Goal: Transaction & Acquisition: Purchase product/service

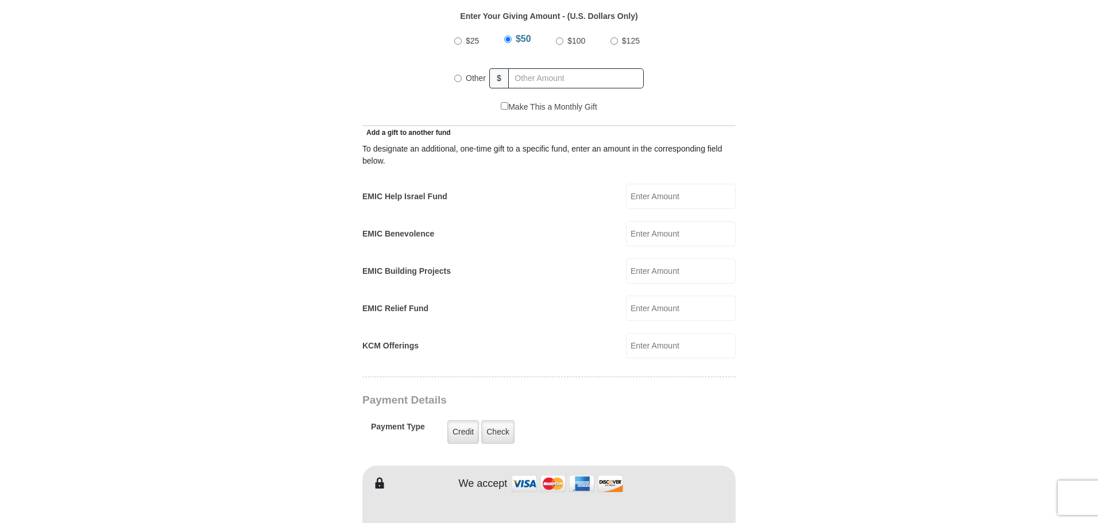
scroll to position [574, 0]
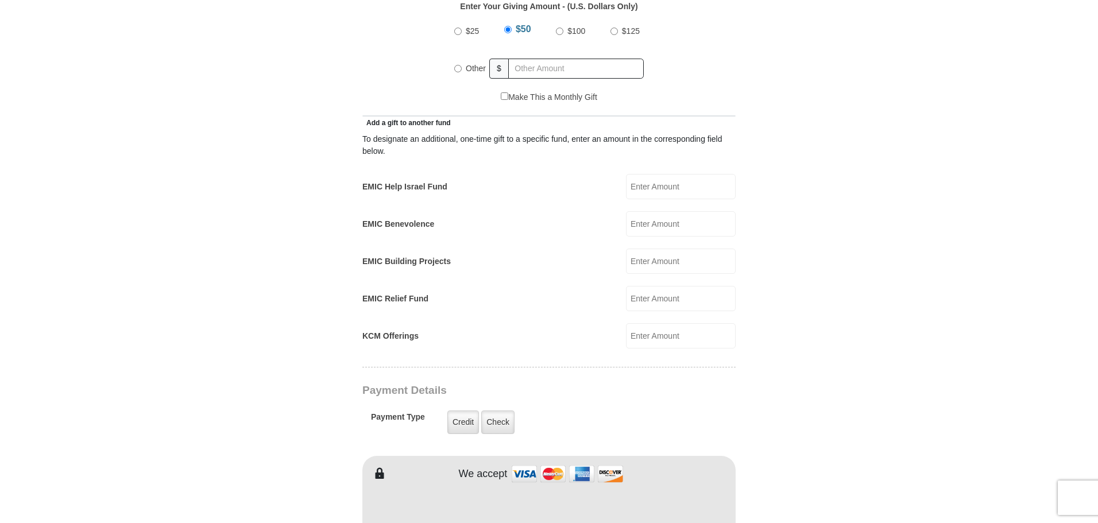
click at [664, 214] on input "EMIC Benevolence" at bounding box center [681, 223] width 110 height 25
type input "20"
click at [458, 65] on input "Other" at bounding box center [457, 68] width 7 height 7
radio input "true"
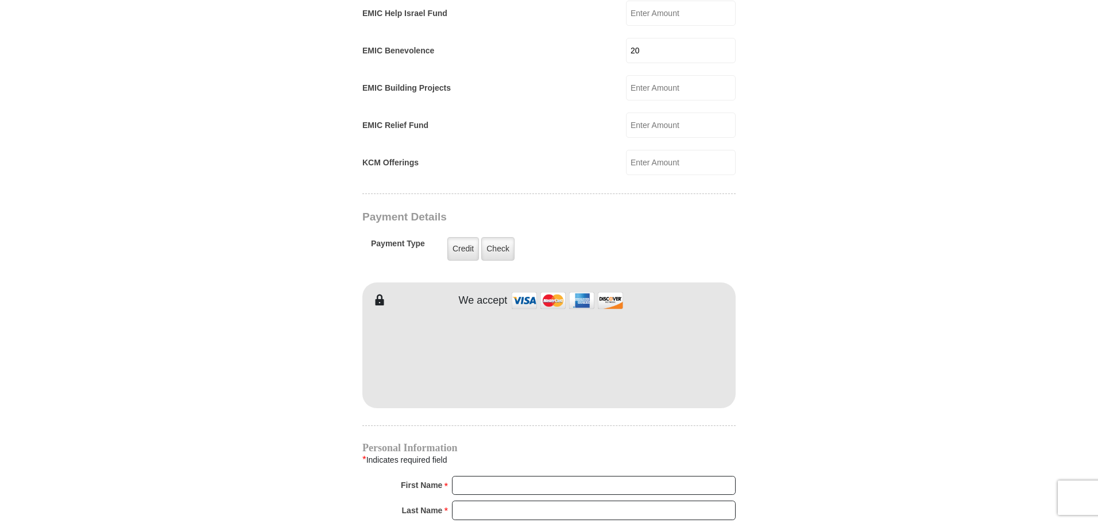
scroll to position [804, 0]
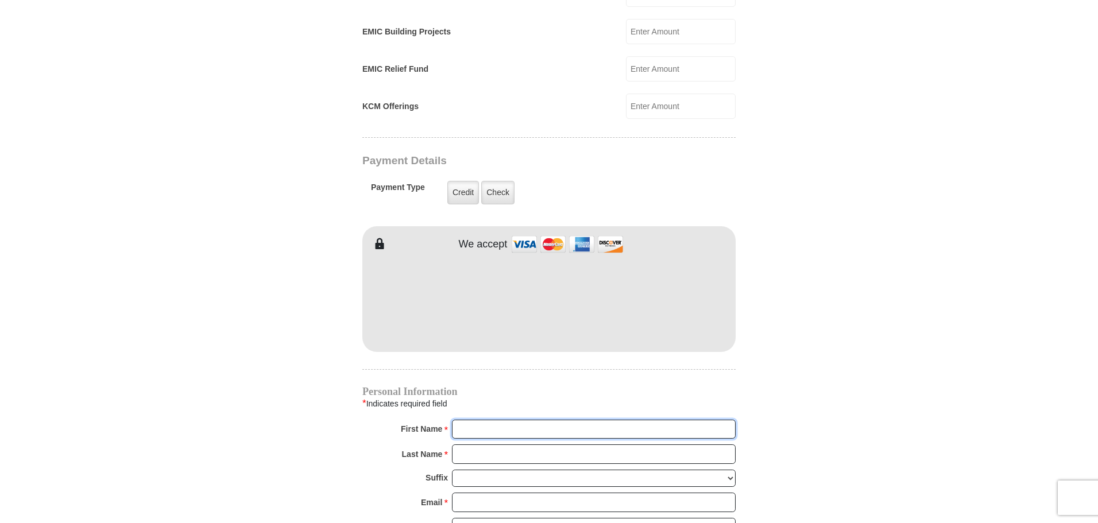
type input "[PERSON_NAME]"
type input "Koshi"
click at [987, 313] on body "[GEOGRAPHIC_DATA][DEMOGRAPHIC_DATA] Online Giving Because of gifts like yours, …" at bounding box center [549, 247] width 1098 height 2102
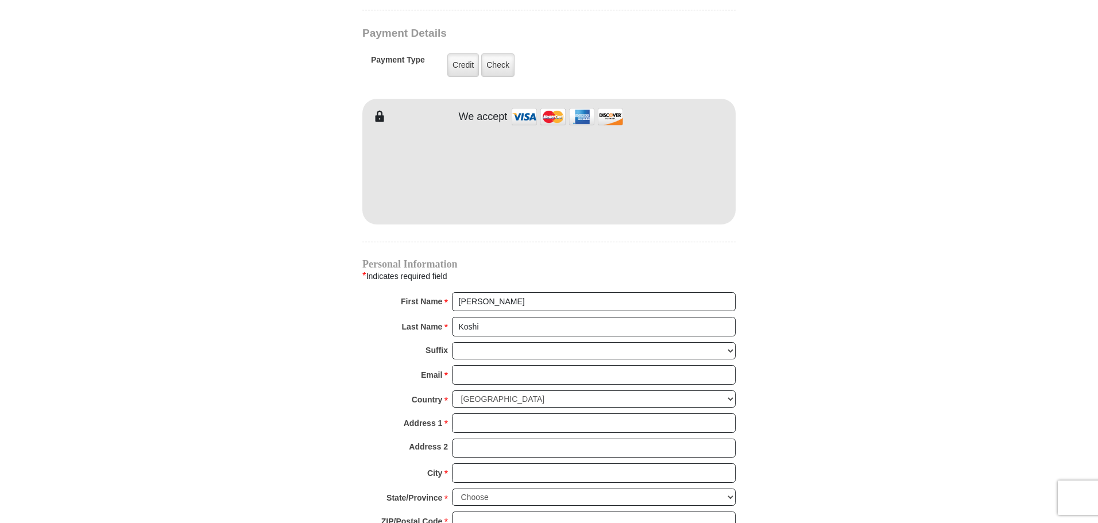
scroll to position [976, 0]
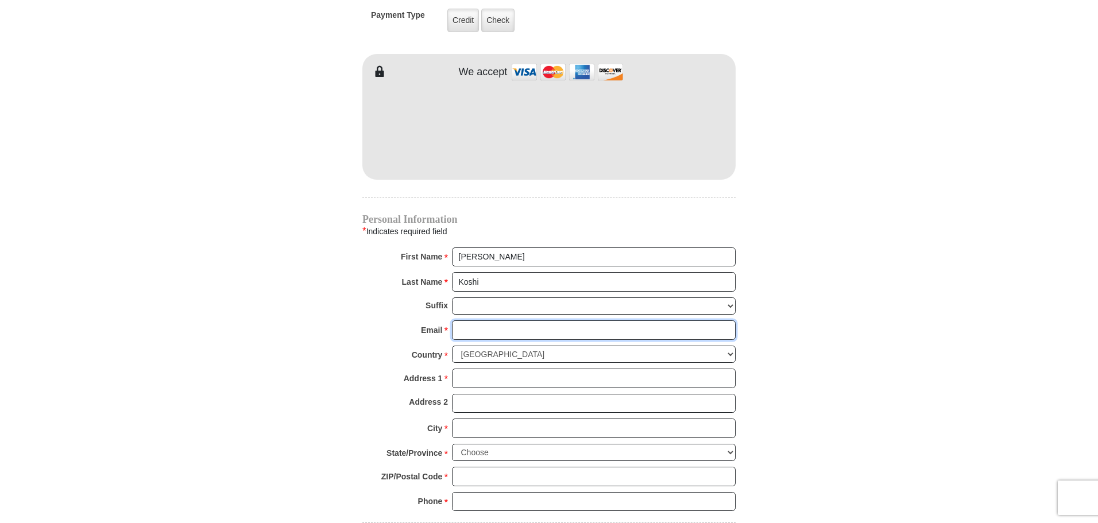
click at [495, 320] on input "Email *" at bounding box center [594, 330] width 284 height 20
type input "TOMSKOSHI@GMAIL.COM"
type input "375 HARBOUR COVE DR APT 241"
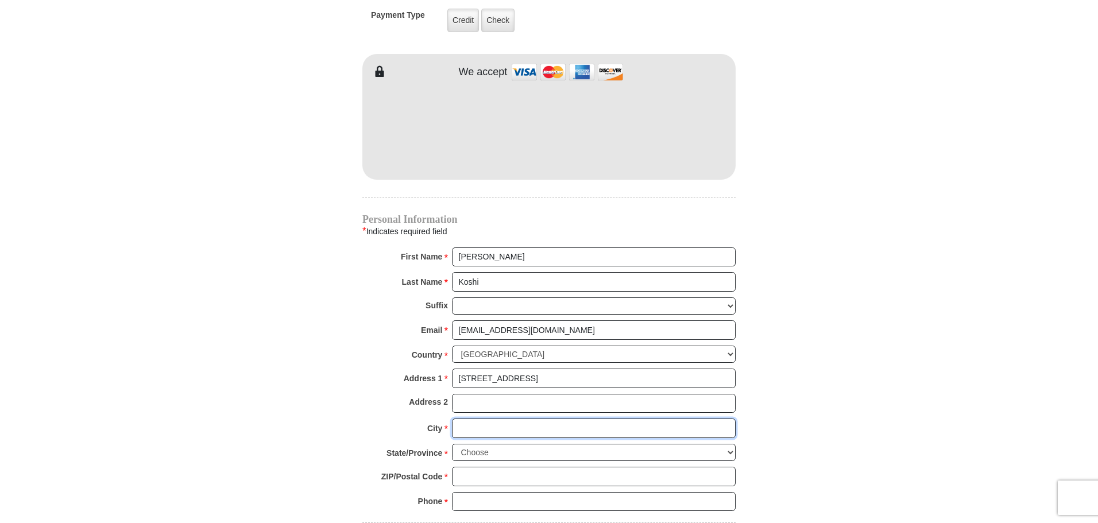
type input "SPARKS"
select select "NV"
type input "89434"
type input "7753860005"
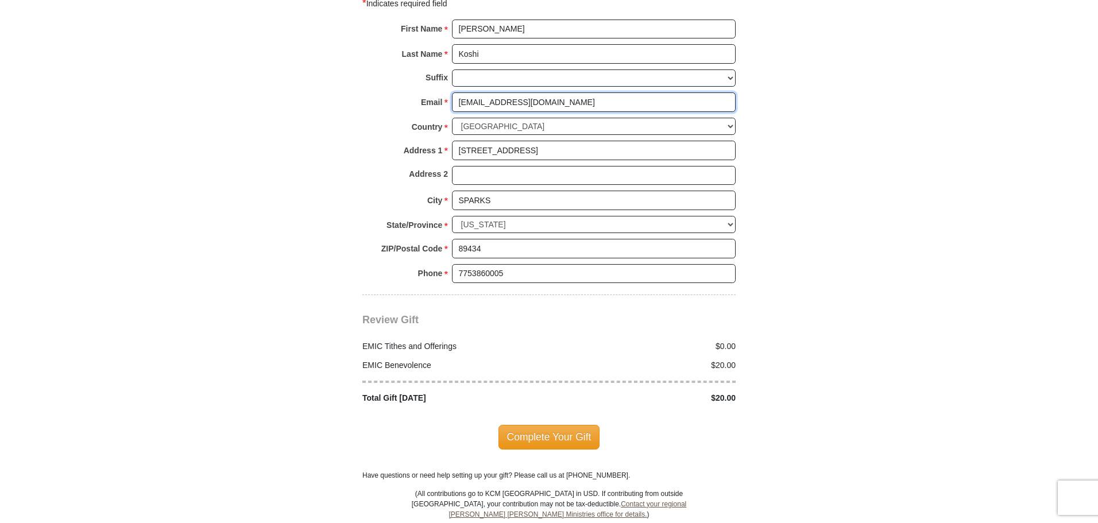
scroll to position [1206, 0]
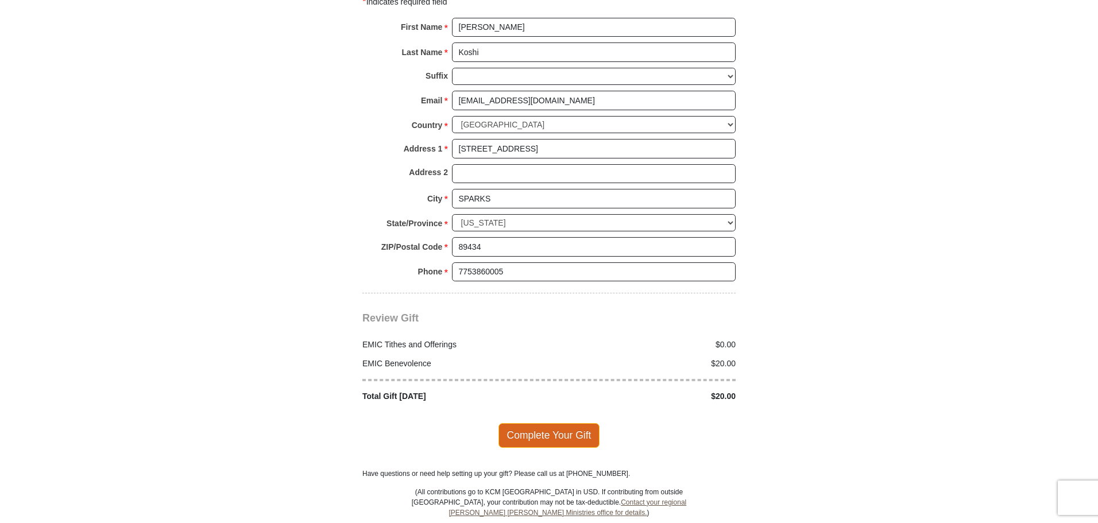
click at [582, 423] on span "Complete Your Gift" at bounding box center [549, 435] width 102 height 24
